Goal: Task Accomplishment & Management: Manage account settings

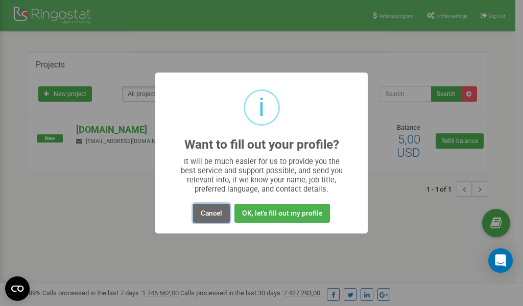
click at [211, 210] on button "Cancel" at bounding box center [211, 213] width 37 height 19
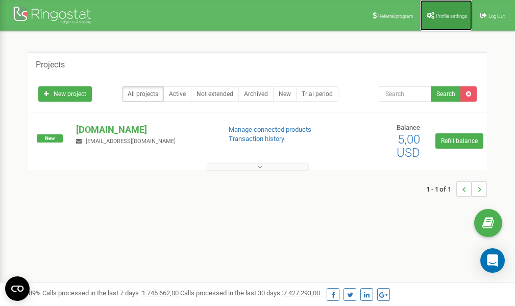
click at [441, 16] on span "Profile settings" at bounding box center [451, 16] width 31 height 6
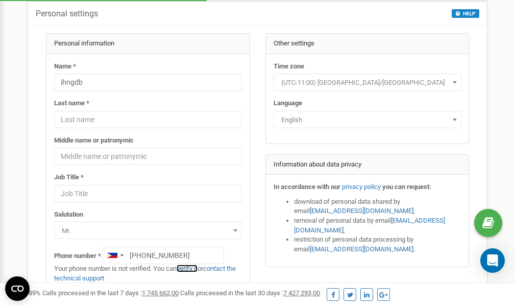
click at [194, 267] on link "verify it" at bounding box center [187, 269] width 21 height 8
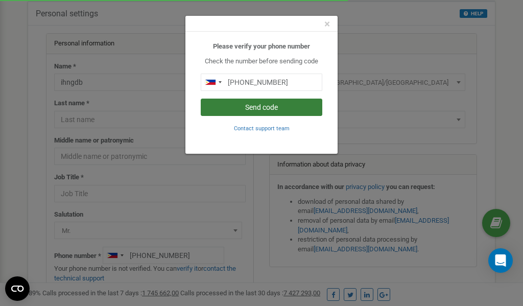
click at [253, 106] on button "Send code" at bounding box center [262, 107] width 122 height 17
